Goal: Information Seeking & Learning: Learn about a topic

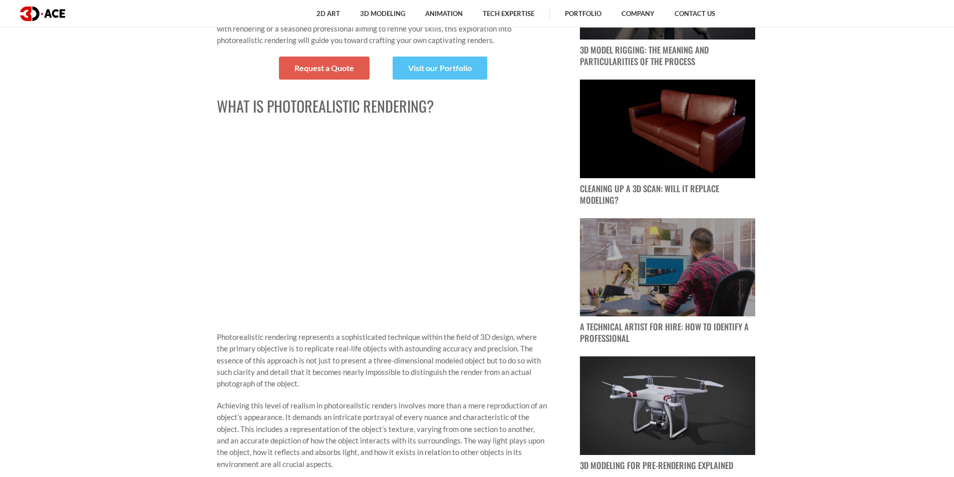
scroll to position [801, 0]
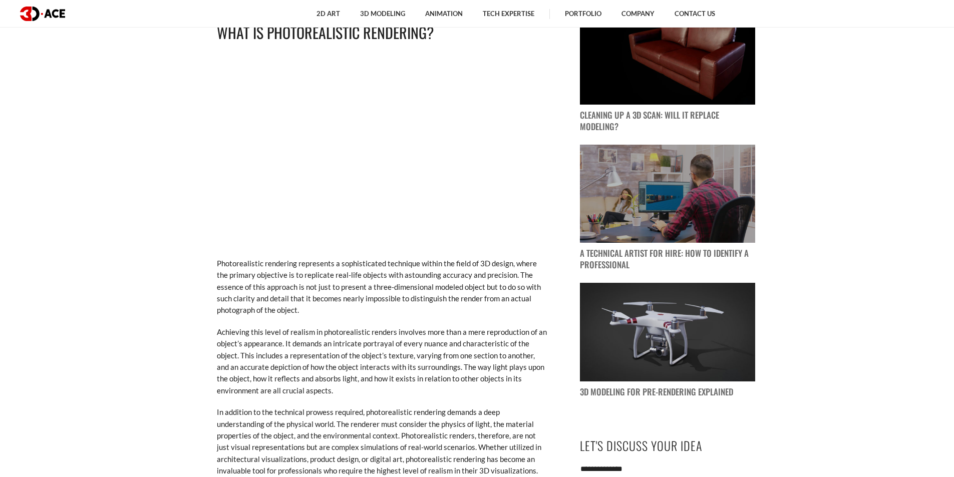
click at [320, 266] on p "Photorealistic rendering represents a sophisticated technique within the field …" at bounding box center [382, 287] width 330 height 59
click at [335, 264] on p "Photorealistic rendering represents a sophisticated technique within the field …" at bounding box center [382, 287] width 330 height 59
click at [336, 264] on p "Photorealistic rendering represents a sophisticated technique within the field …" at bounding box center [382, 287] width 330 height 59
click at [351, 262] on p "Photorealistic rendering represents a sophisticated technique within the field …" at bounding box center [382, 287] width 330 height 59
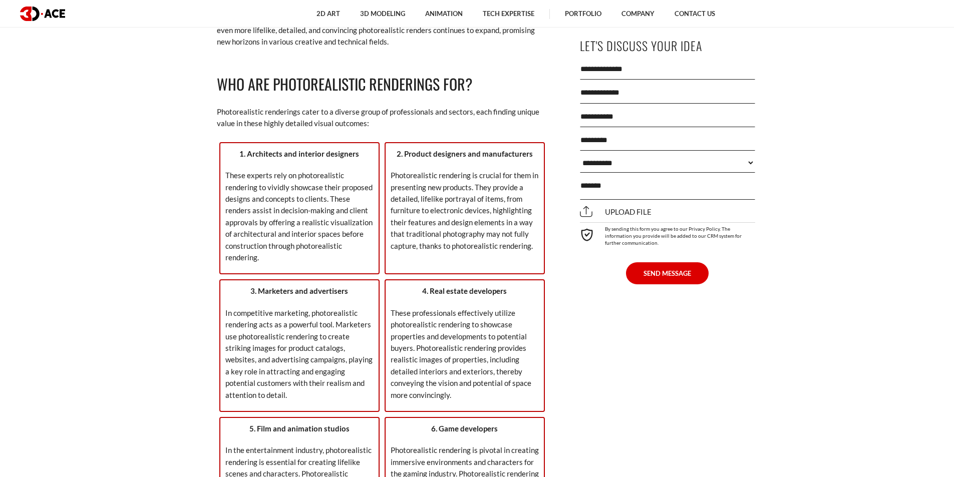
scroll to position [1602, 0]
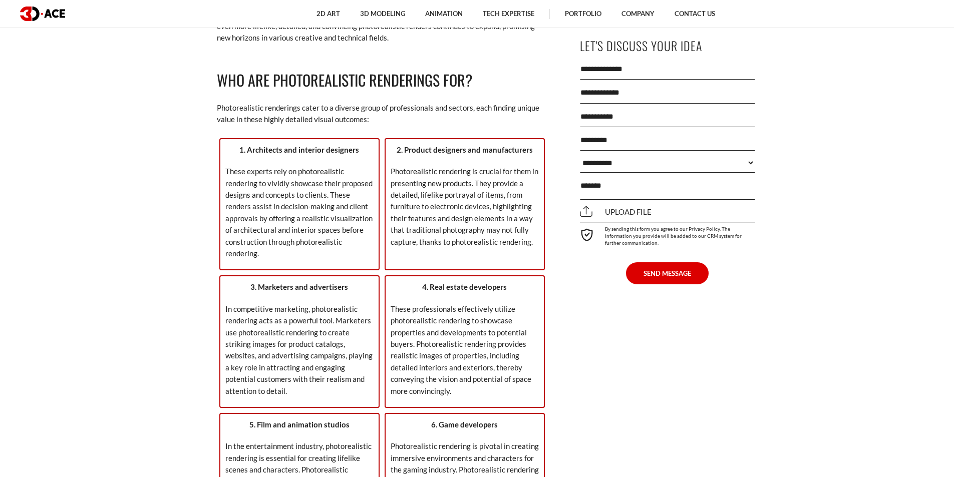
click at [480, 314] on p "These professionals effectively utilize photorealistic rendering to showcase pr…" at bounding box center [465, 350] width 148 height 94
click at [481, 314] on p "These professionals effectively utilize photorealistic rendering to showcase pr…" at bounding box center [465, 350] width 148 height 94
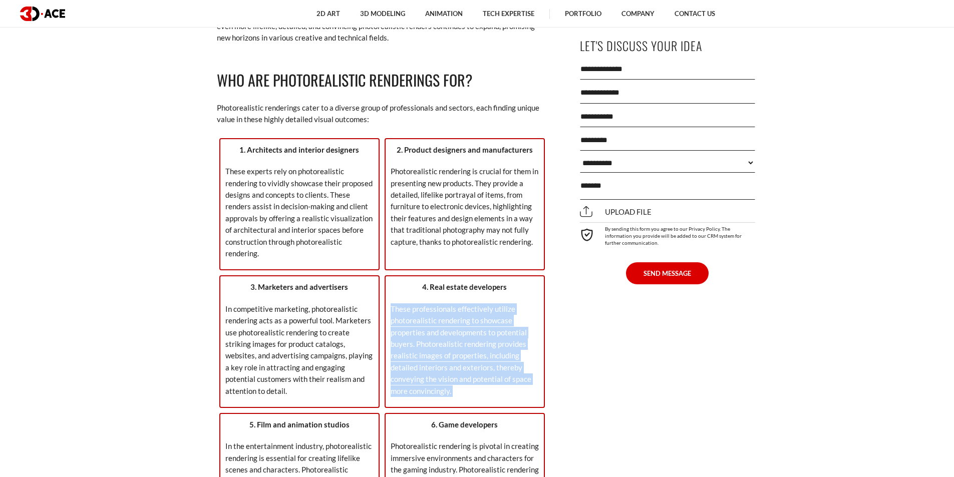
click at [481, 314] on p "These professionals effectively utilize photorealistic rendering to showcase pr…" at bounding box center [465, 350] width 148 height 94
click at [437, 330] on p "These professionals effectively utilize photorealistic rendering to showcase pr…" at bounding box center [465, 350] width 148 height 94
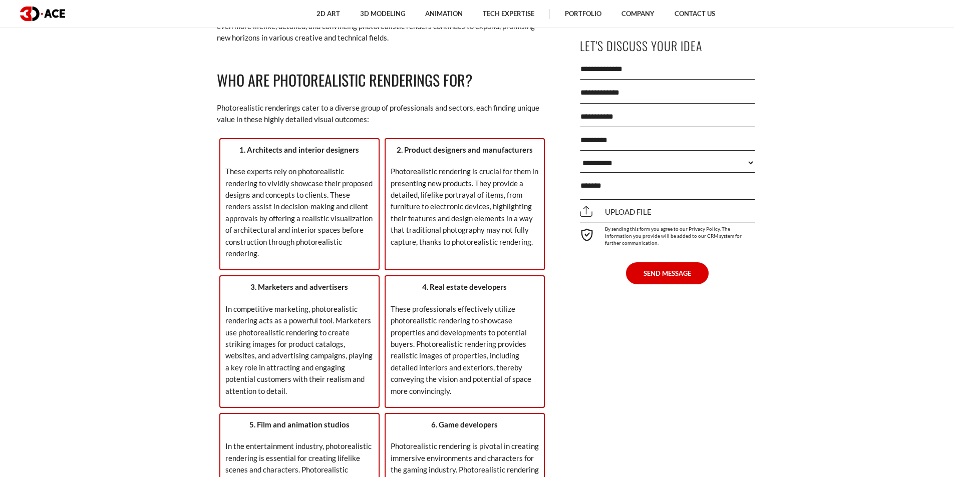
click at [491, 352] on p "These professionals effectively utilize photorealistic rendering to showcase pr…" at bounding box center [465, 350] width 148 height 94
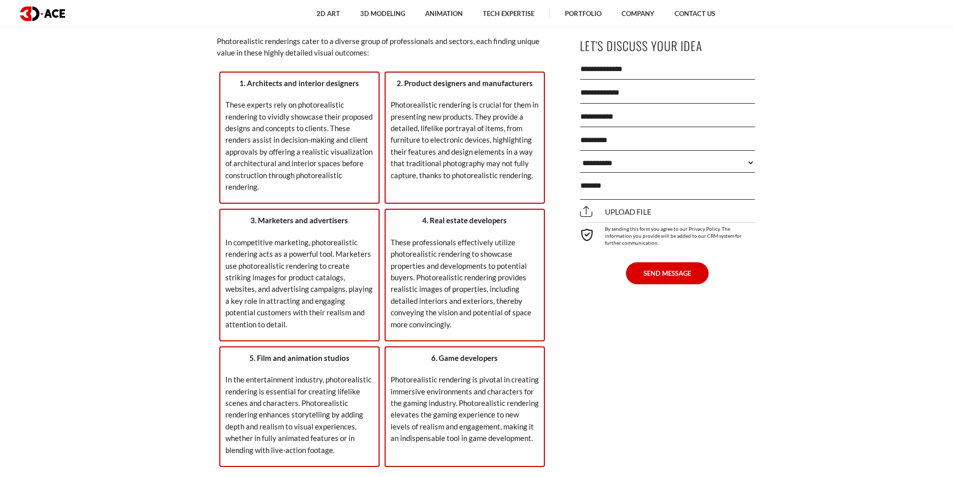
scroll to position [1803, 0]
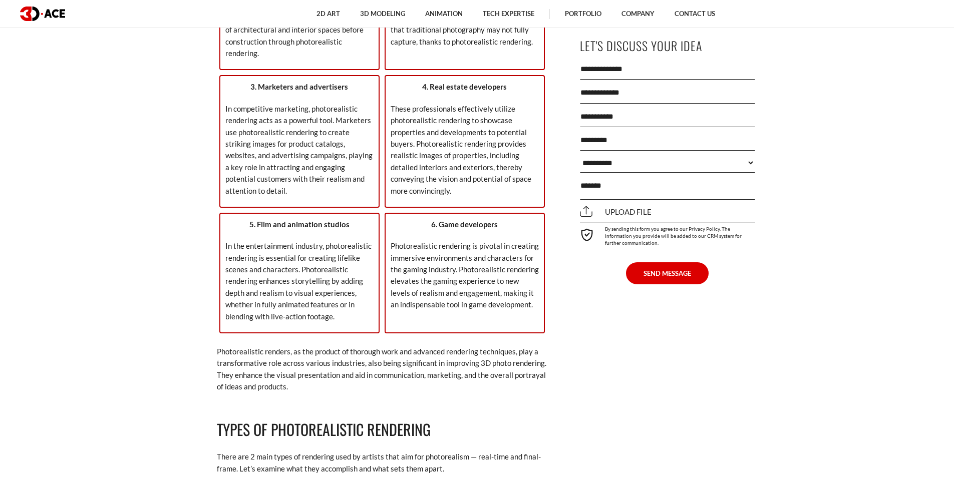
click at [481, 346] on p "Photorealistic renders, as the product of thorough work and advanced rendering …" at bounding box center [382, 369] width 330 height 47
click at [483, 346] on p "Photorealistic renders, as the product of thorough work and advanced rendering …" at bounding box center [382, 369] width 330 height 47
